Goal: Information Seeking & Learning: Learn about a topic

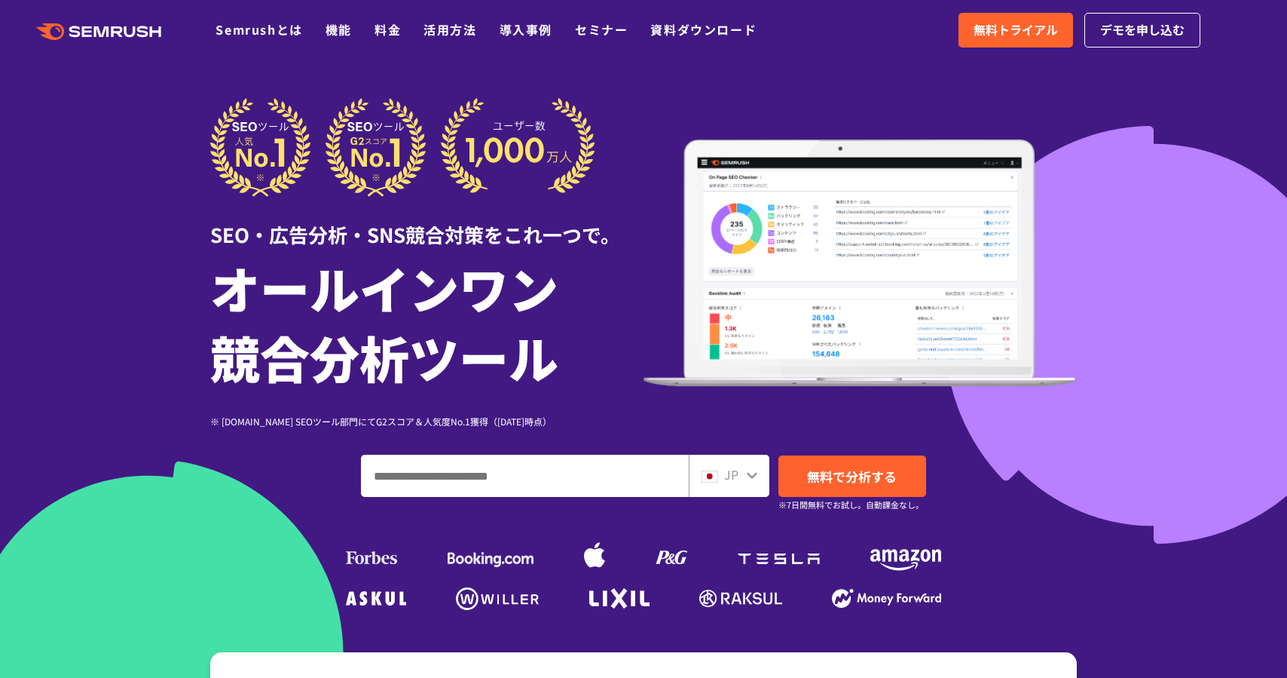
click at [1118, 289] on div at bounding box center [643, 420] width 1287 height 840
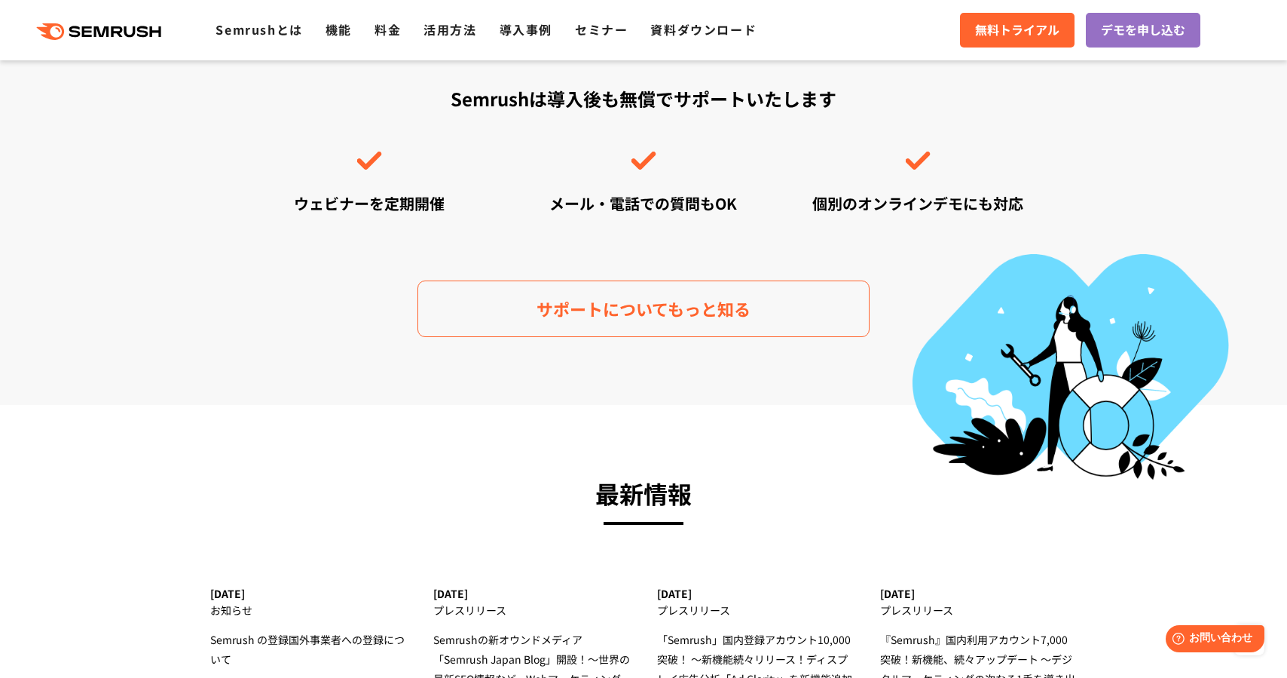
scroll to position [4343, 0]
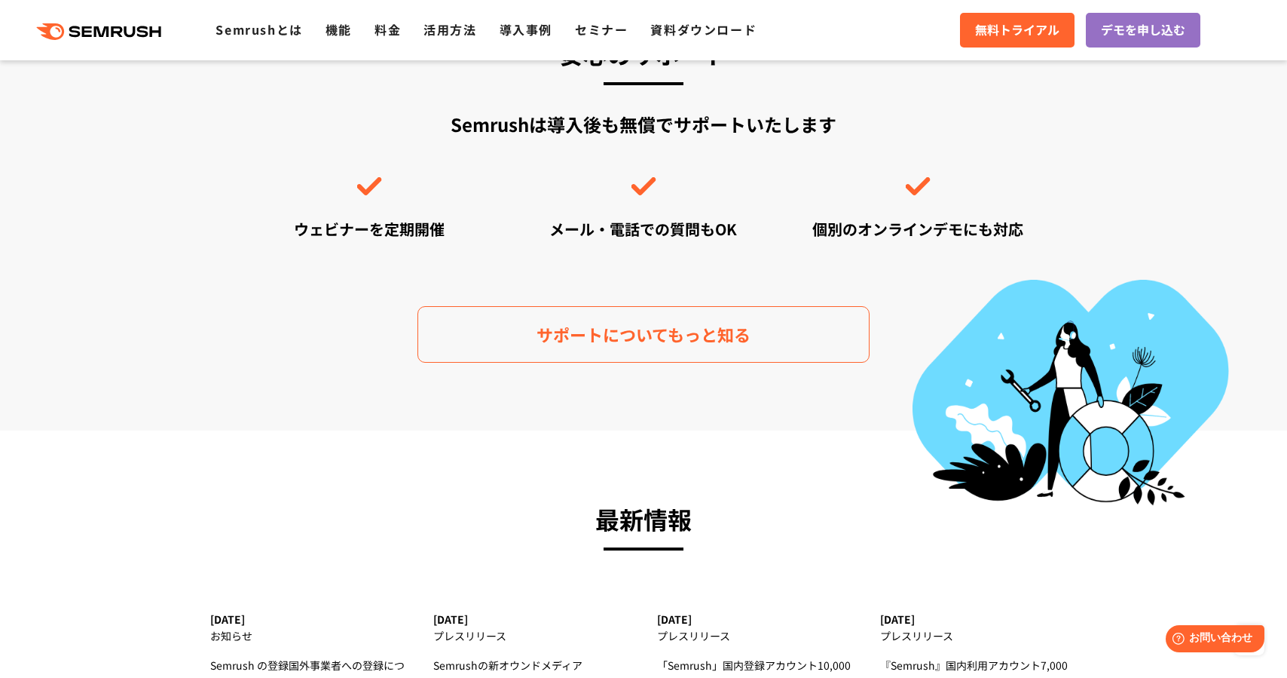
click at [518, 41] on div ".cls {fill: #FF642D;} .cls {fill: #FF642D;} Semrushとは 機能 料金 活用方法 導入事例 セミナー 資料ダウ…" at bounding box center [643, 30] width 1287 height 45
click at [590, 28] on link "セミナー" at bounding box center [601, 29] width 53 height 18
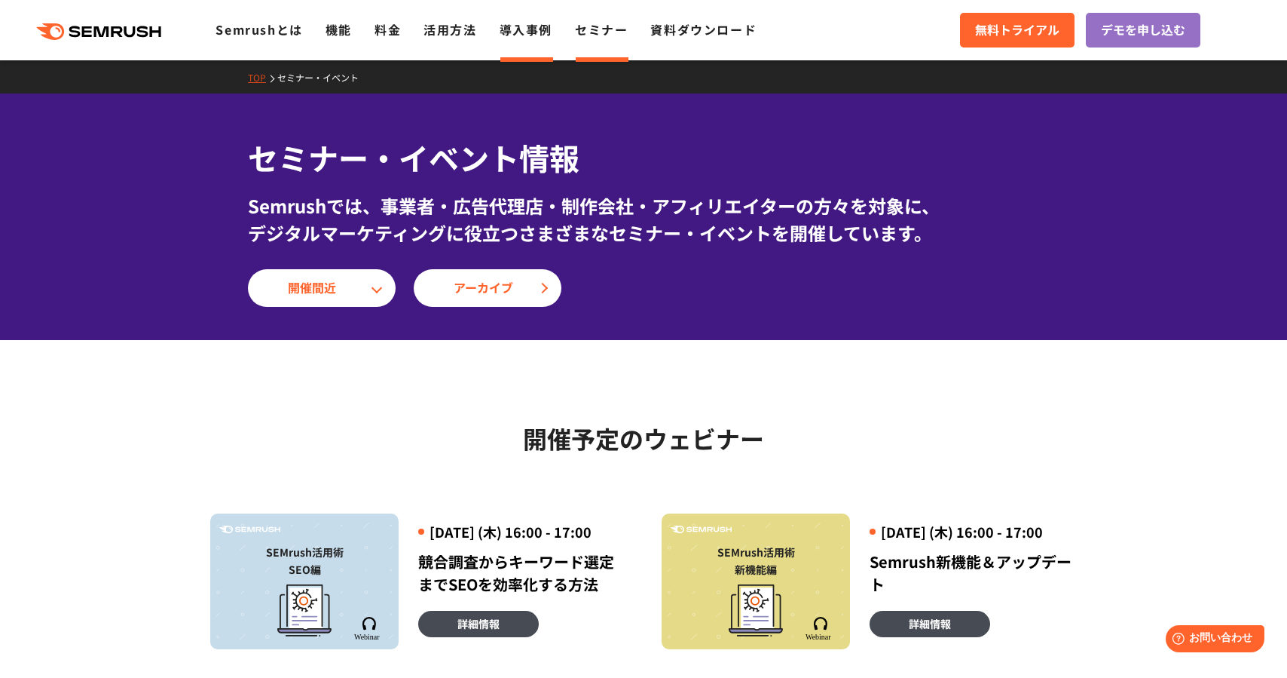
click at [548, 29] on link "導入事例" at bounding box center [526, 29] width 53 height 18
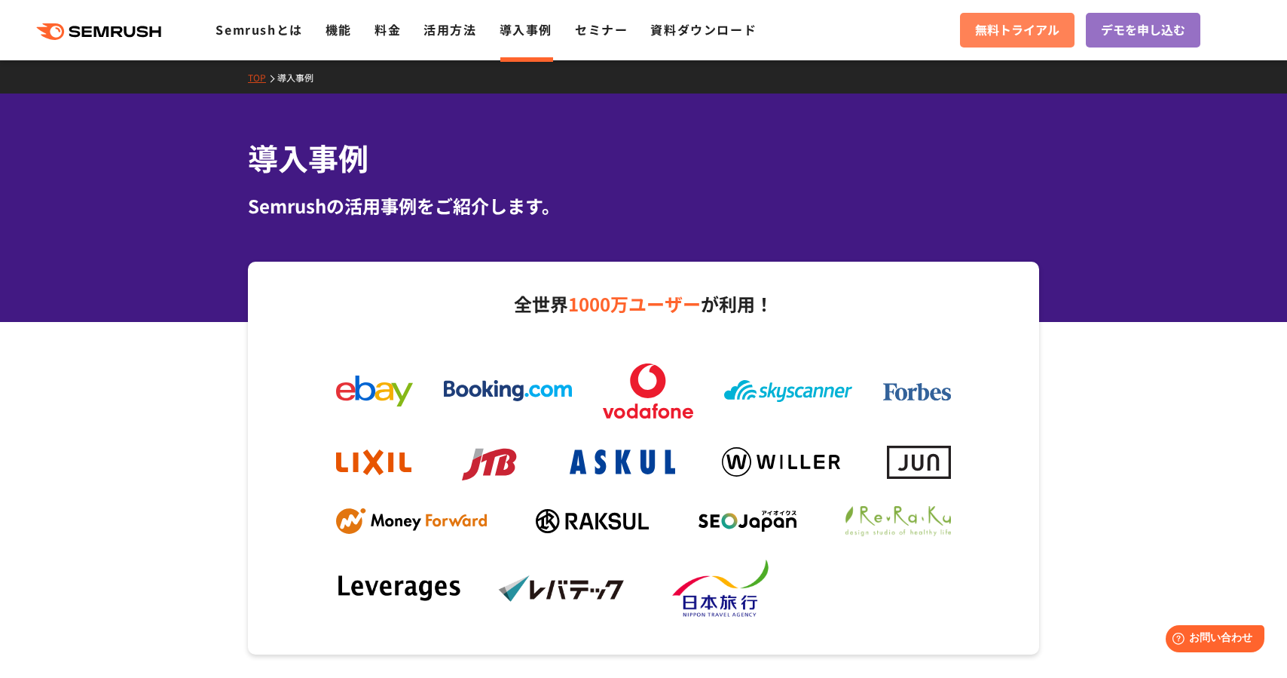
click at [1054, 32] on span "無料トライアル" at bounding box center [1017, 30] width 84 height 20
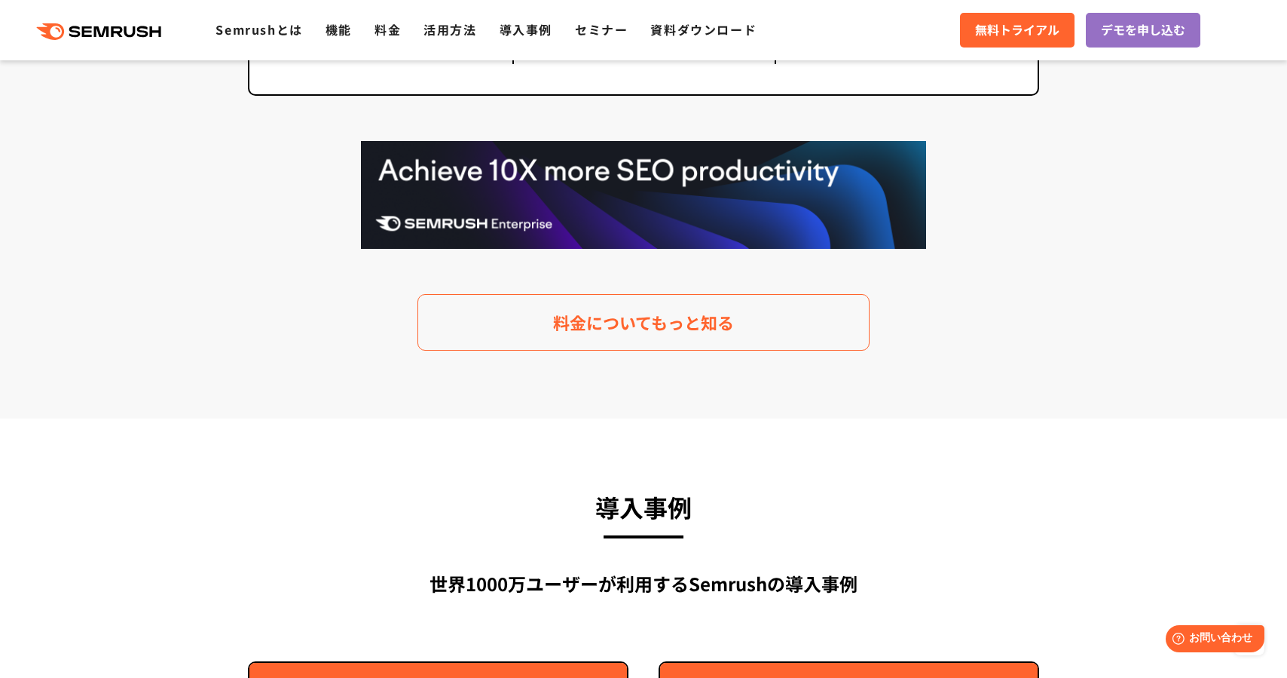
scroll to position [3056, 0]
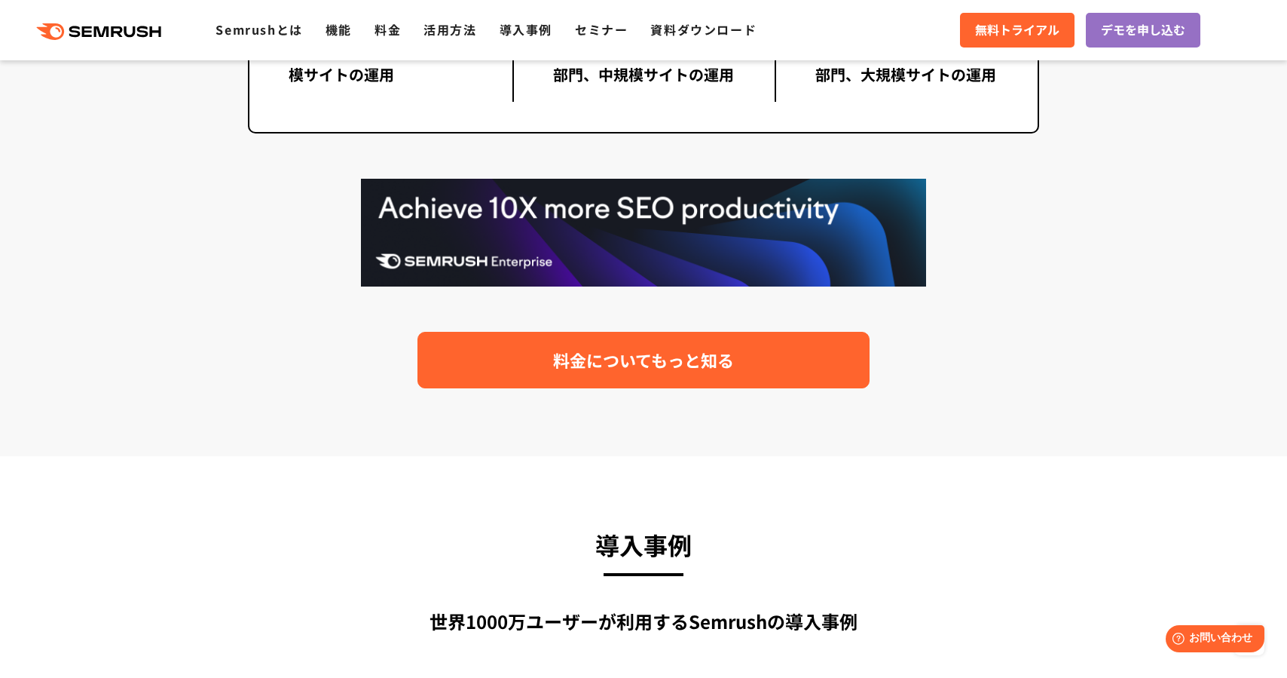
click at [704, 348] on span "料金についてもっと知る" at bounding box center [643, 360] width 181 height 26
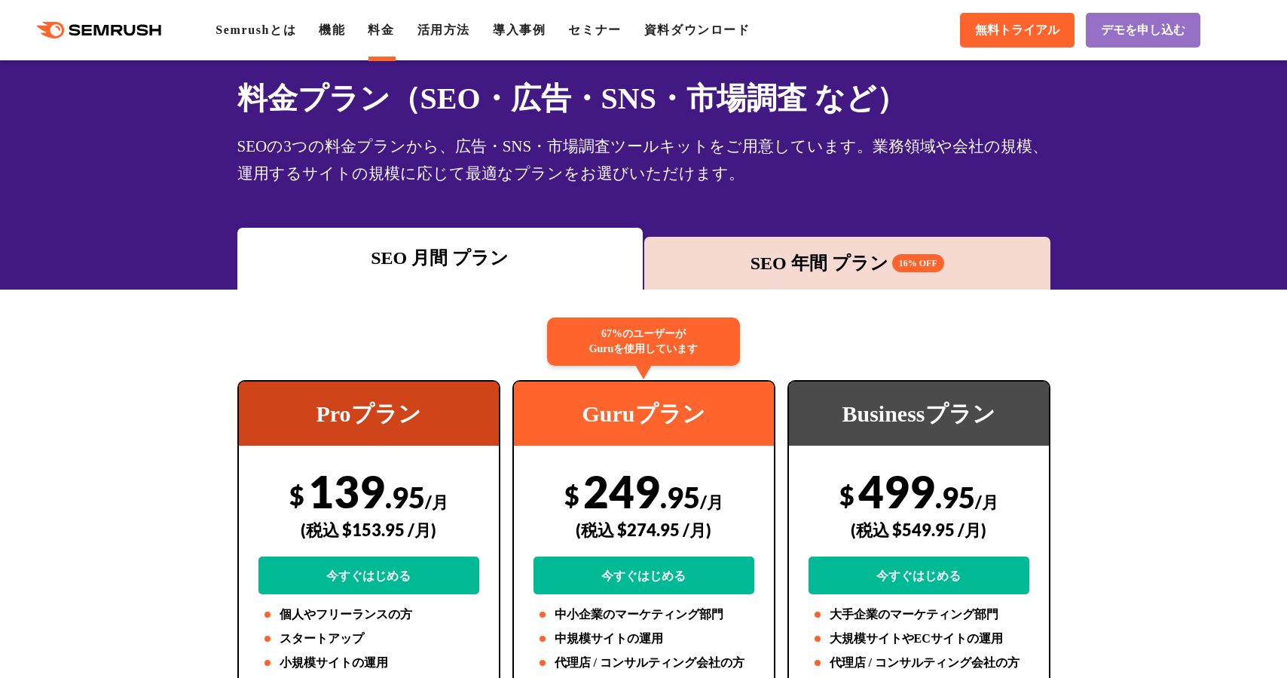
scroll to position [74, 0]
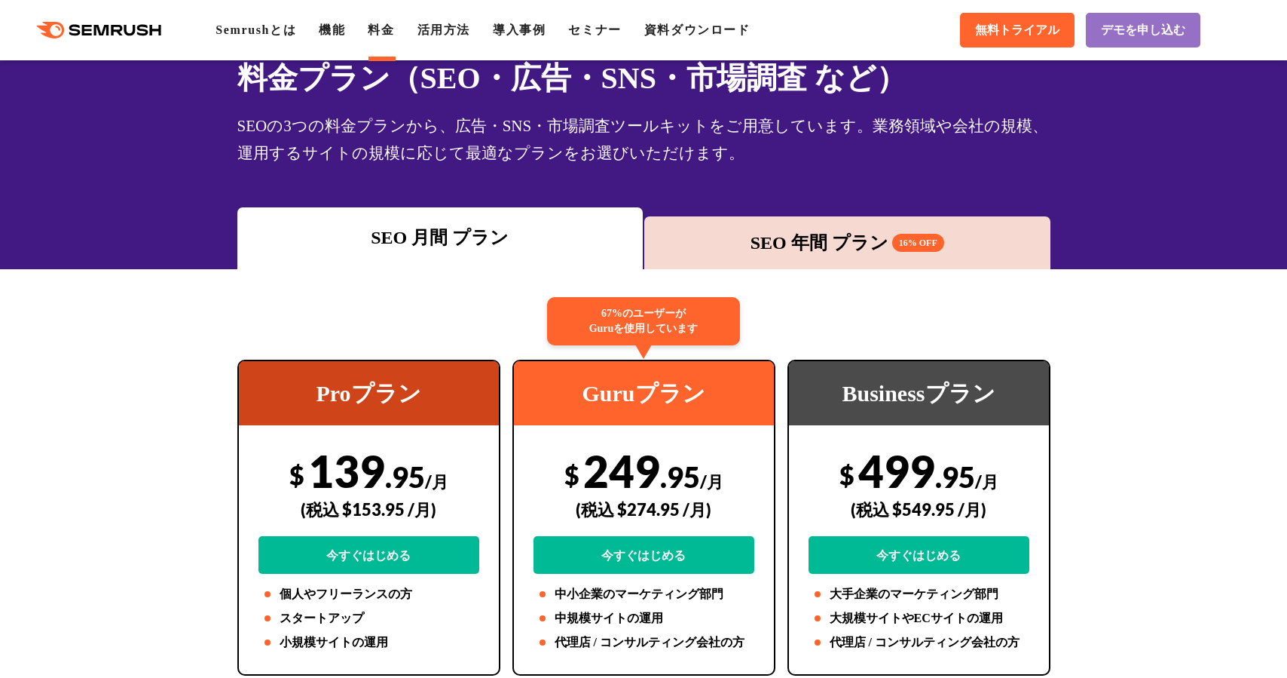
click at [715, 233] on div "SEO 年間 プラン 16% OFF" at bounding box center [847, 242] width 391 height 27
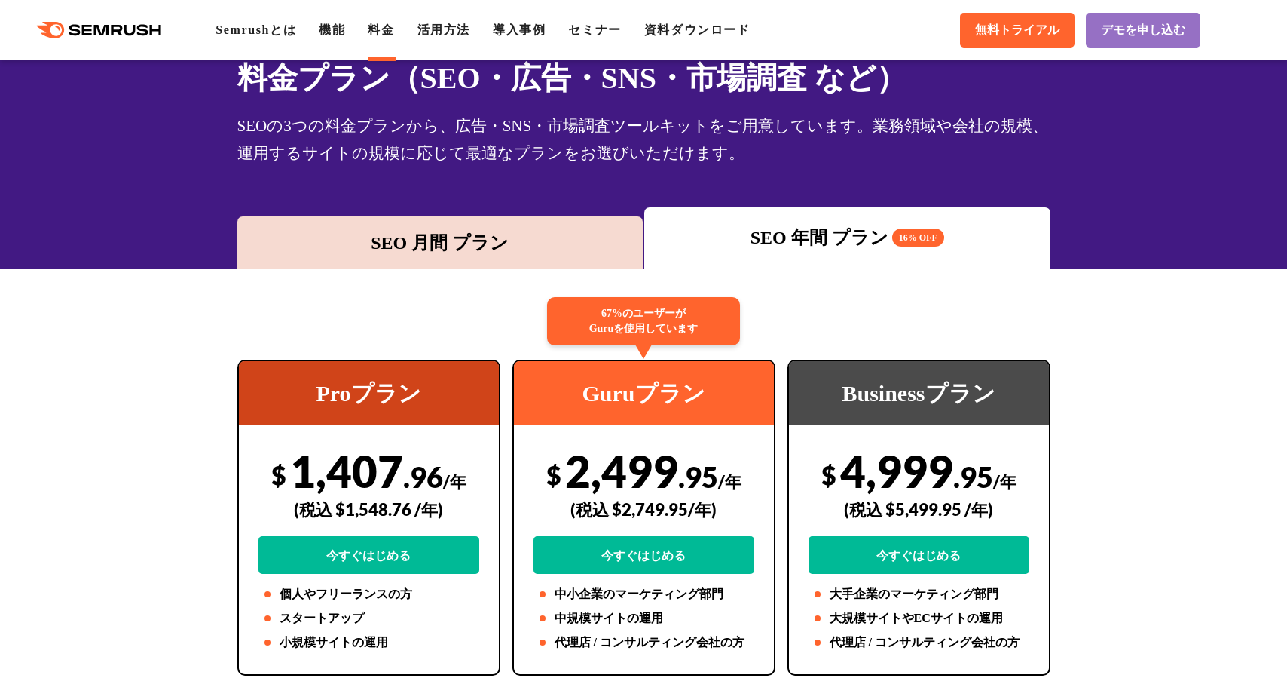
click at [574, 259] on div "SEO 月間 プラン" at bounding box center [440, 242] width 406 height 53
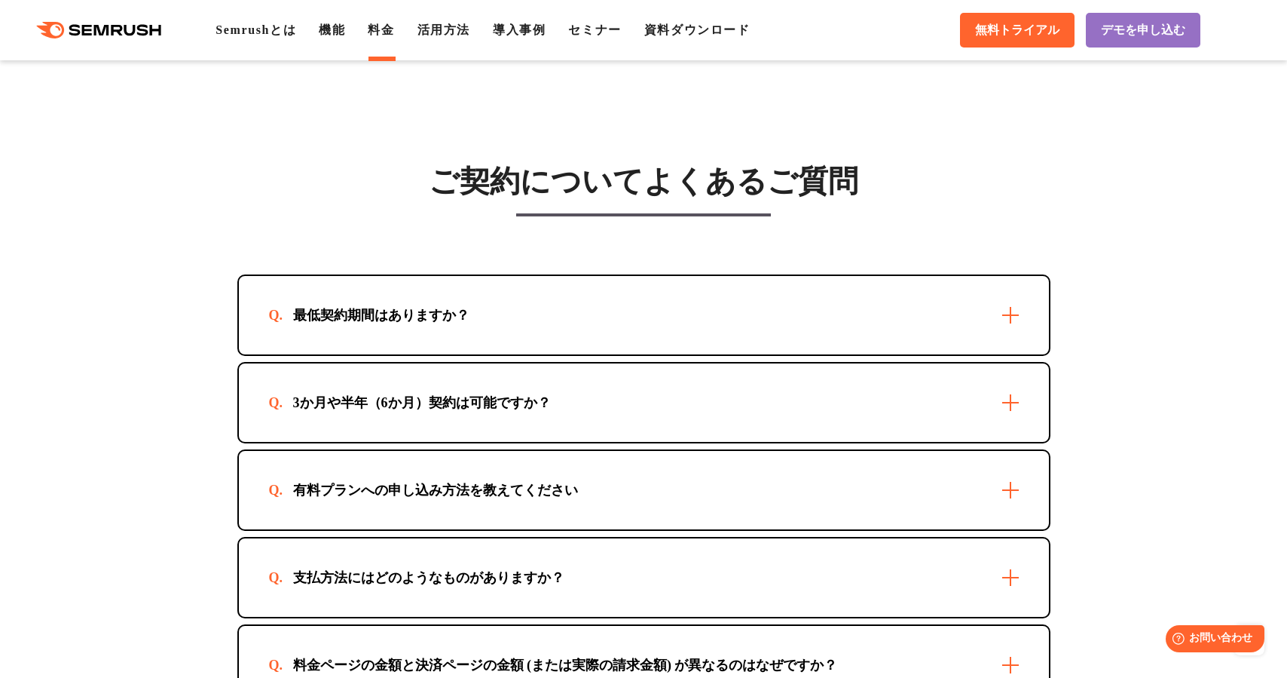
scroll to position [4173, 0]
click at [531, 318] on div "最低契約期間はありますか？" at bounding box center [644, 314] width 810 height 78
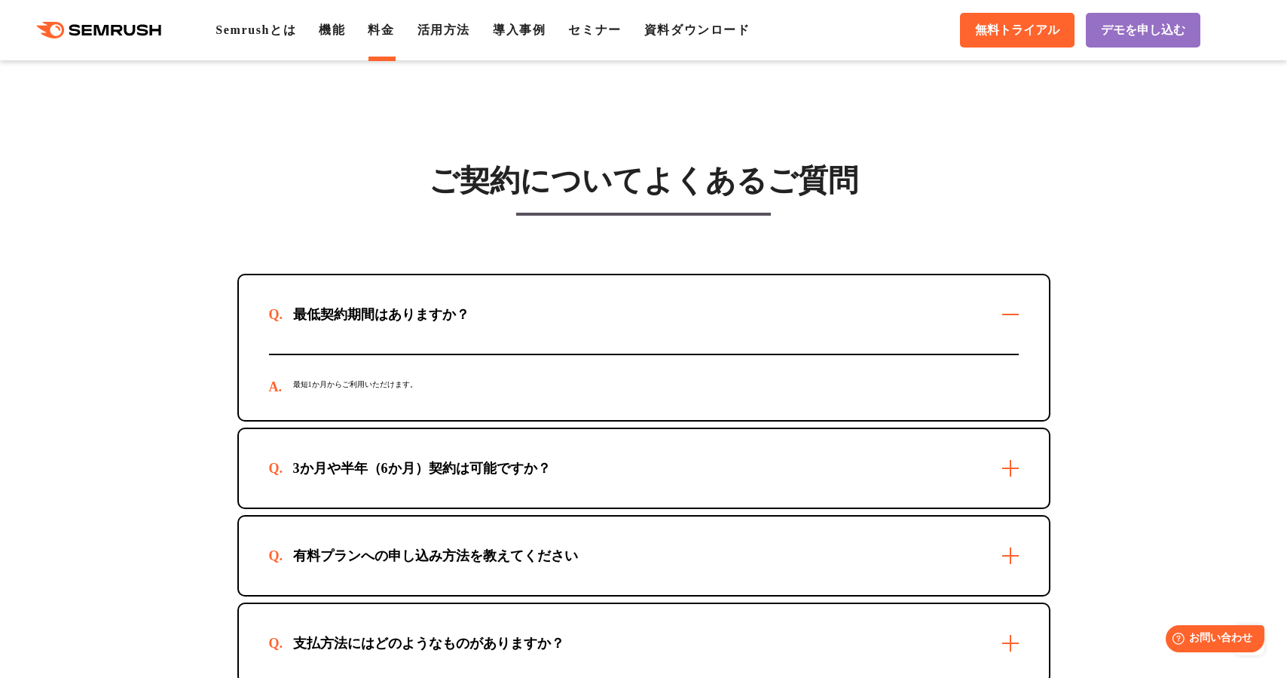
click at [531, 317] on div "最低契約期間はありますか？" at bounding box center [644, 314] width 810 height 78
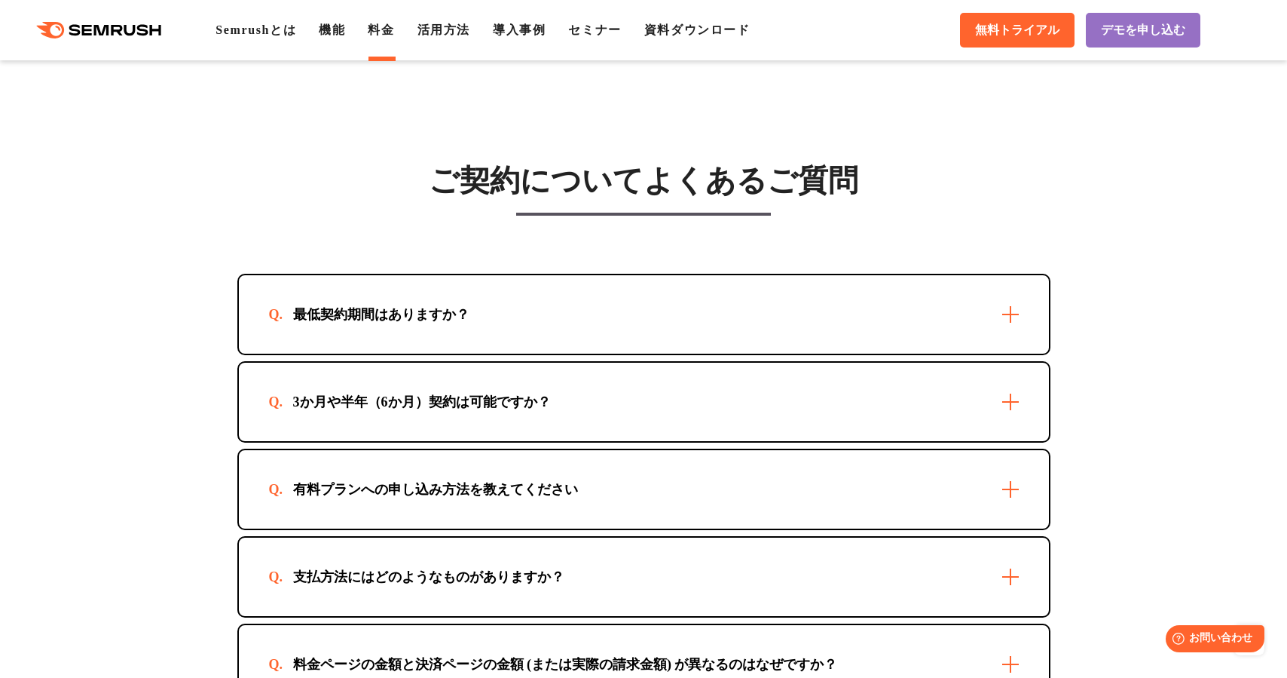
click at [531, 317] on div "最低契約期間はありますか？" at bounding box center [644, 314] width 810 height 78
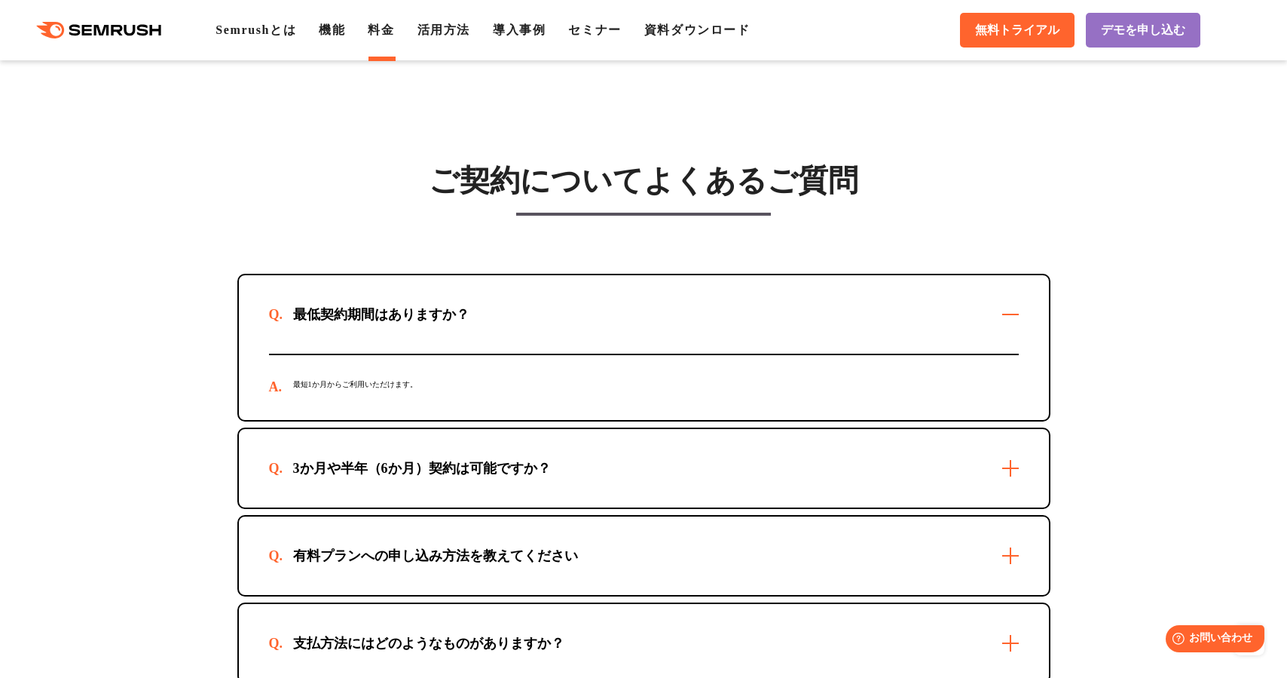
click at [531, 317] on div "最低契約期間はありますか？" at bounding box center [644, 314] width 810 height 78
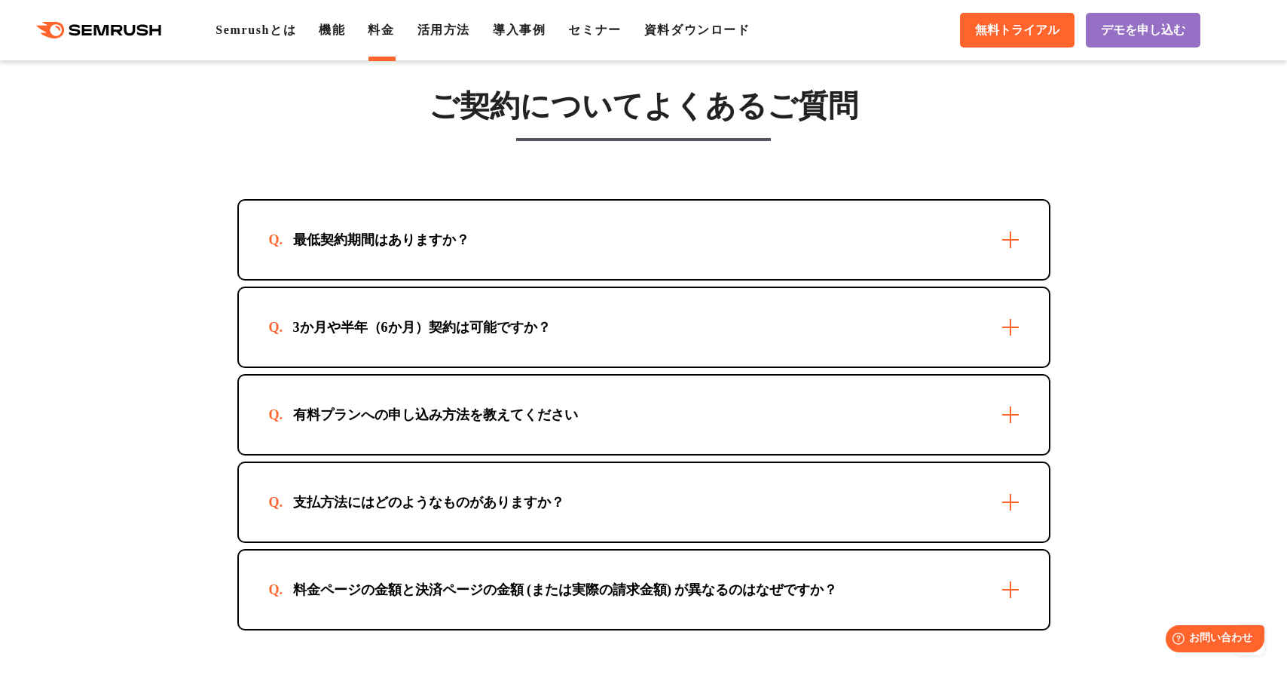
scroll to position [4260, 0]
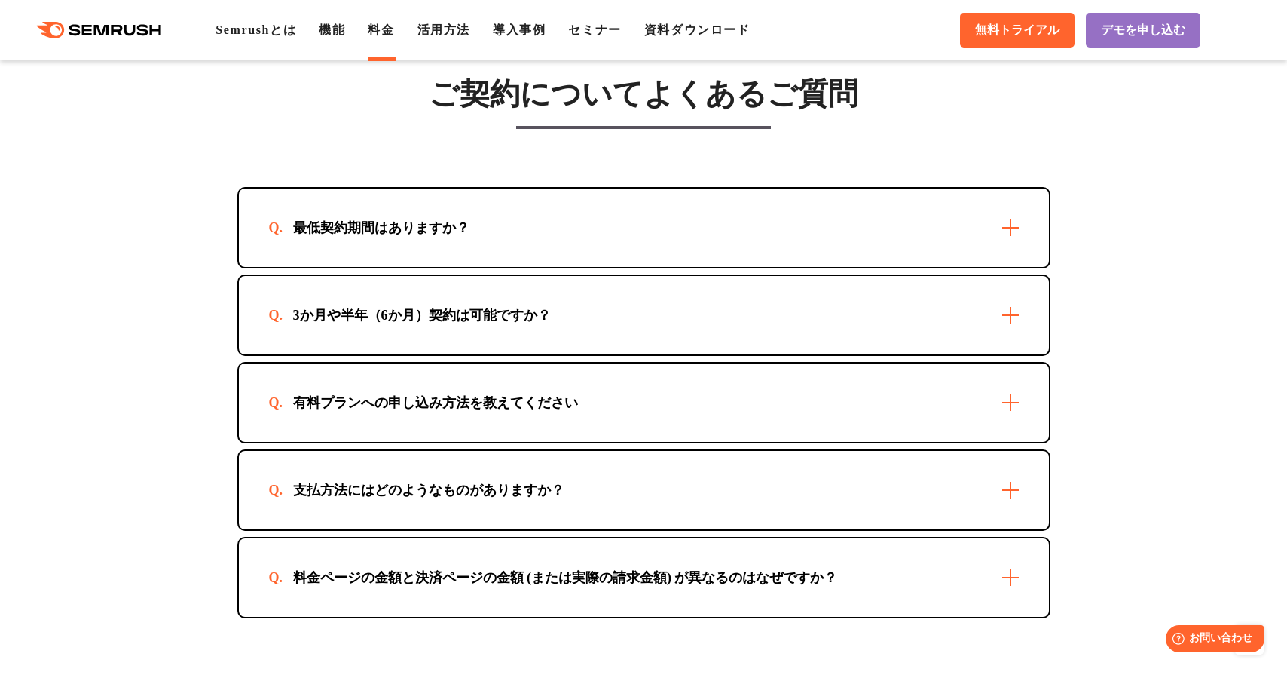
click at [779, 344] on div "3か月や半年（6か月）契約は可能ですか？" at bounding box center [644, 315] width 810 height 78
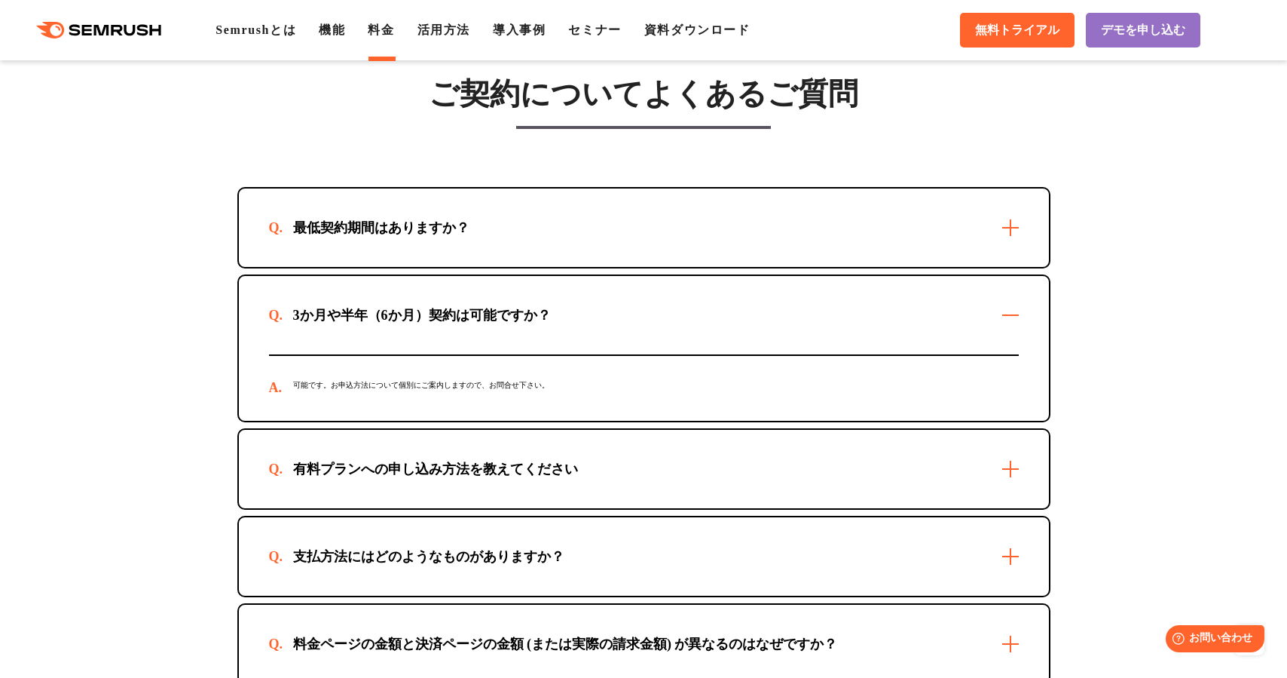
click at [782, 315] on div "3か月や半年（6か月）契約は可能ですか？" at bounding box center [644, 315] width 810 height 78
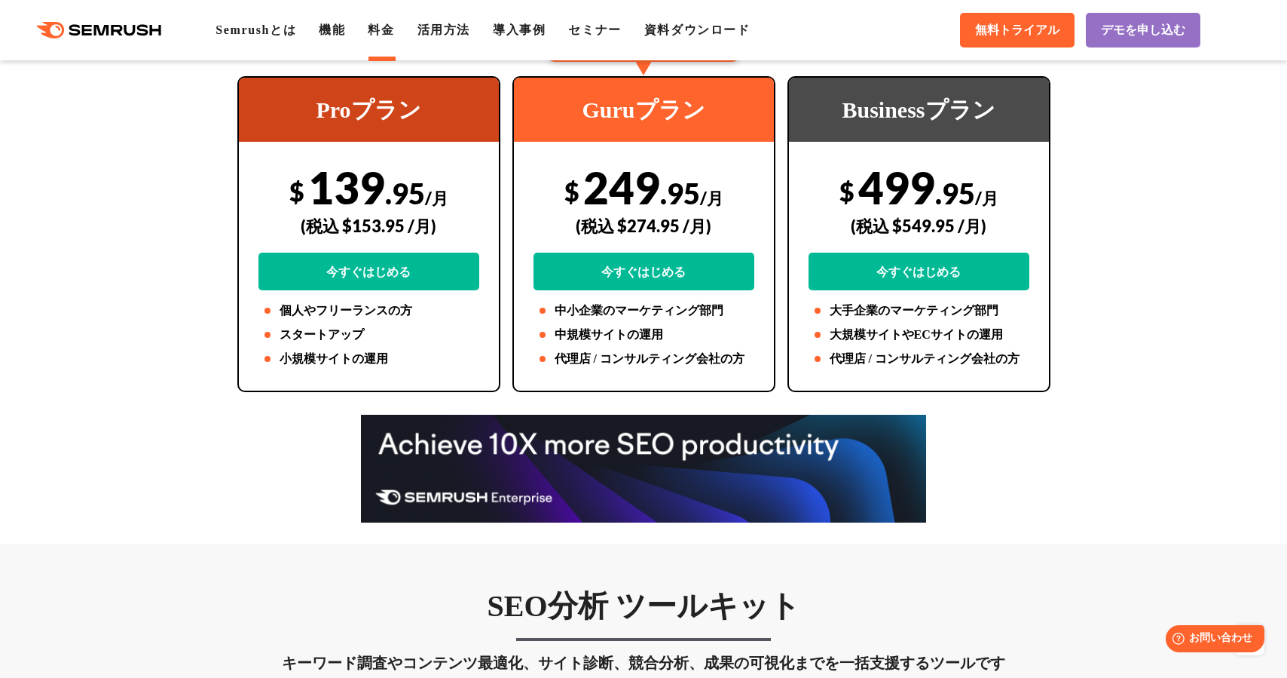
scroll to position [0, 0]
